Goal: Find specific page/section: Find specific page/section

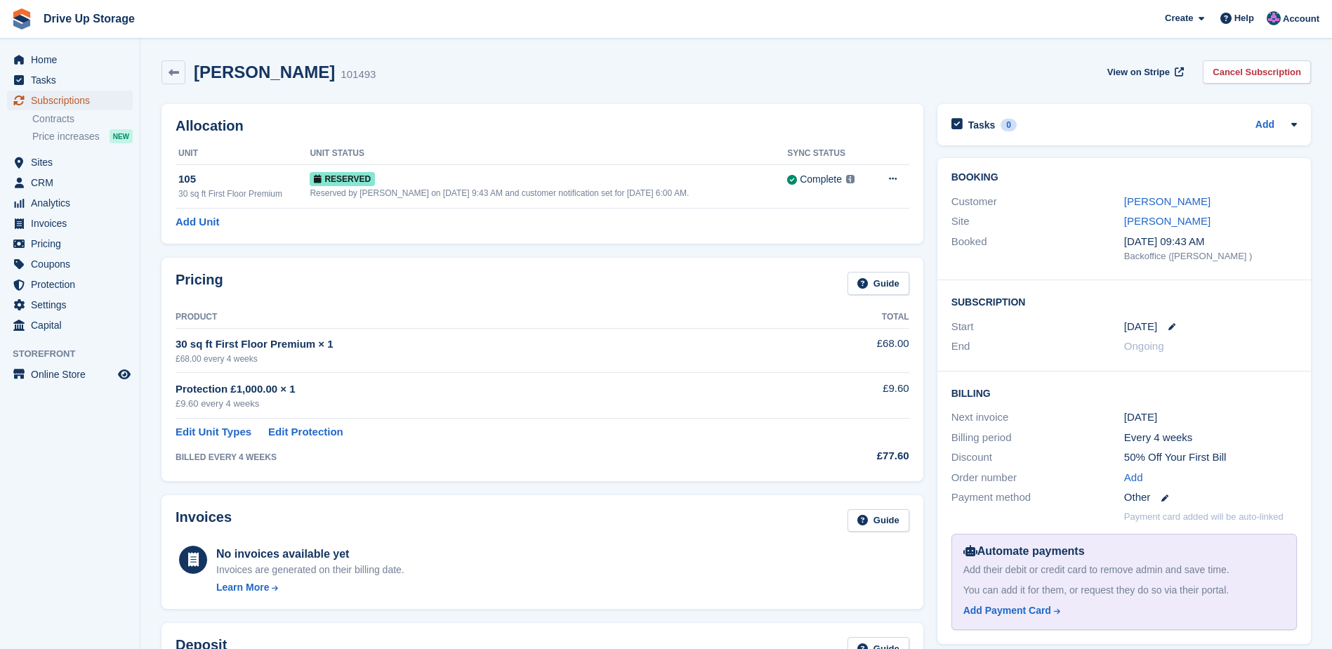
click at [74, 100] on span "Subscriptions" at bounding box center [73, 101] width 84 height 20
